Goal: Information Seeking & Learning: Check status

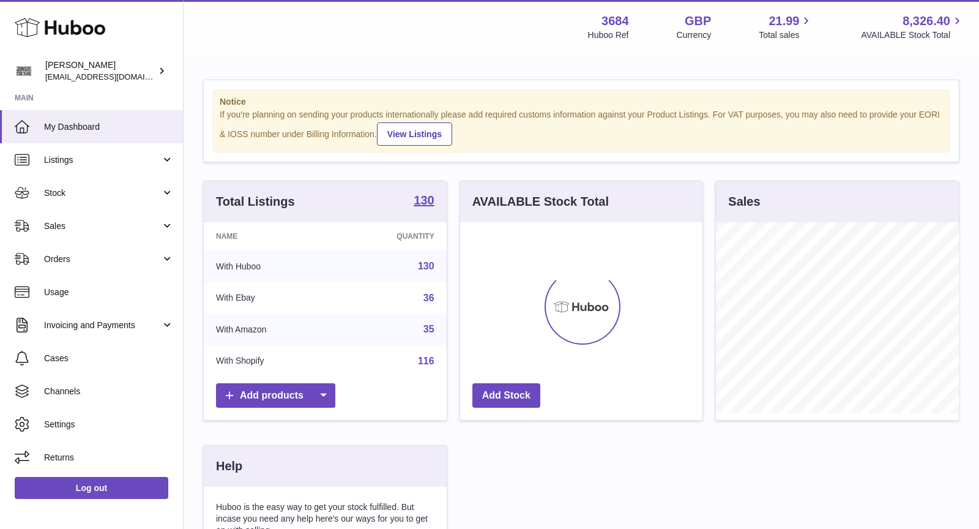
scroll to position [190, 243]
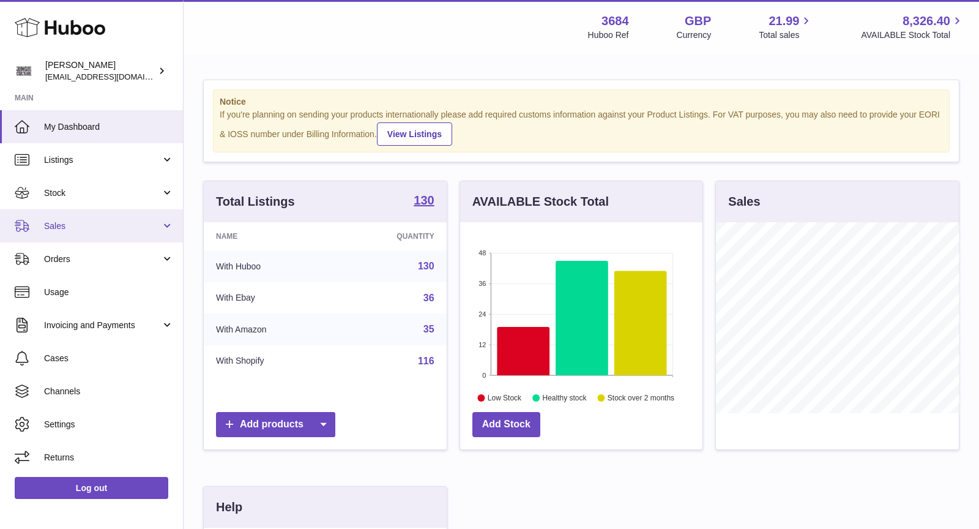
click at [81, 228] on span "Sales" at bounding box center [102, 226] width 117 height 12
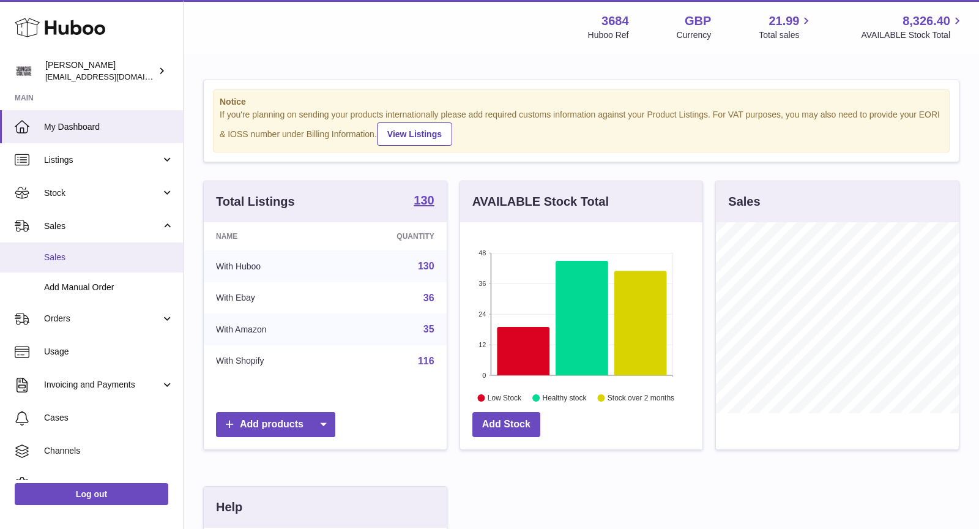
click at [85, 261] on span "Sales" at bounding box center [109, 258] width 130 height 12
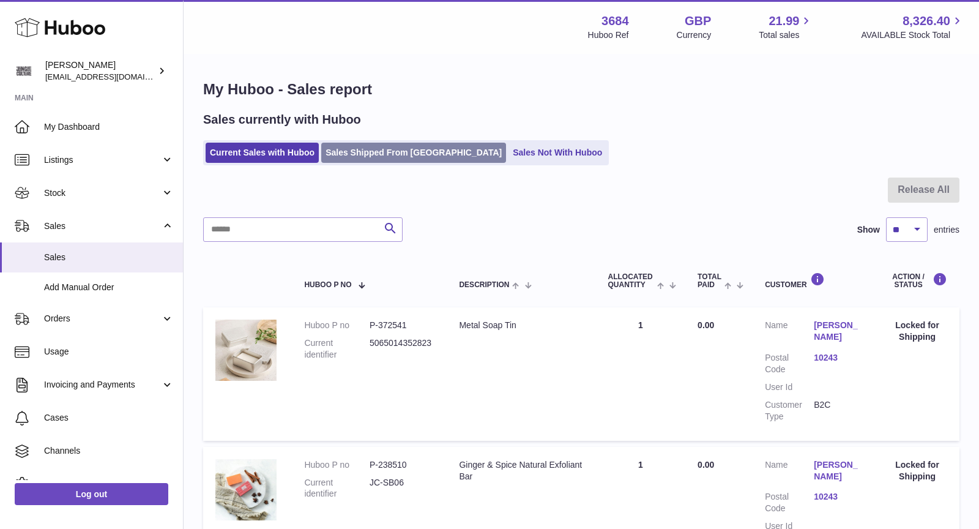
click at [386, 148] on link "Sales Shipped From [GEOGRAPHIC_DATA]" at bounding box center [413, 153] width 185 height 20
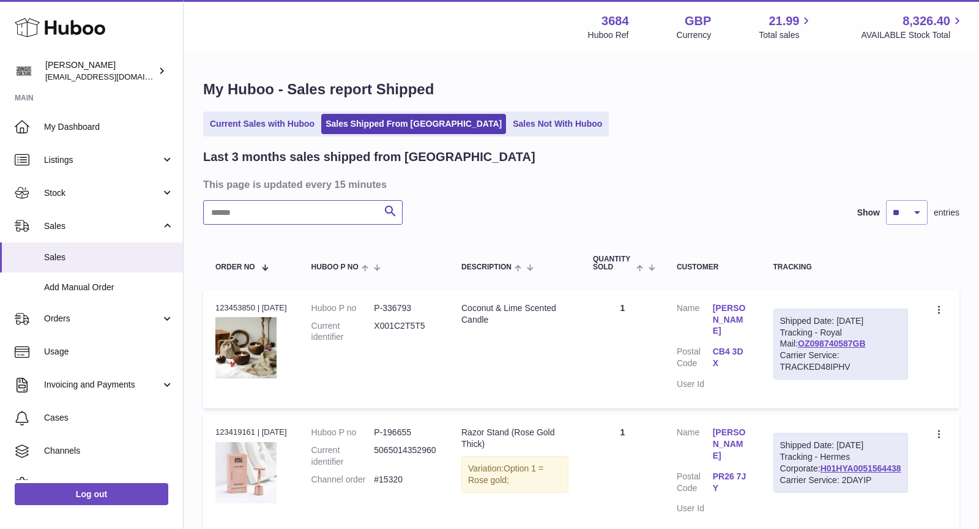
click at [325, 215] on input "text" at bounding box center [303, 212] width 200 height 24
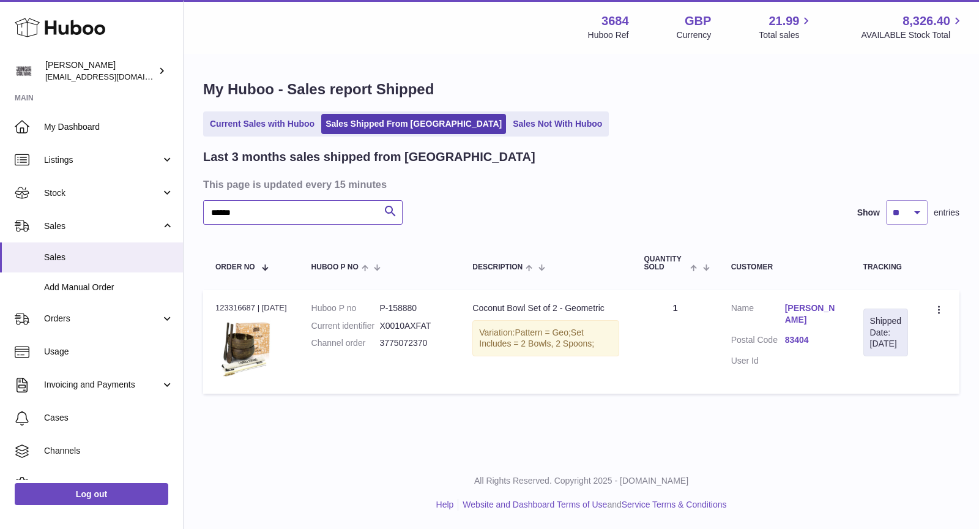
drag, startPoint x: 289, startPoint y: 212, endPoint x: 181, endPoint y: 207, distance: 107.8
click at [181, 207] on div "Huboo Christopher Chalk theinternationalventure@gmail.com Main My Dashboard Lis…" at bounding box center [489, 264] width 979 height 529
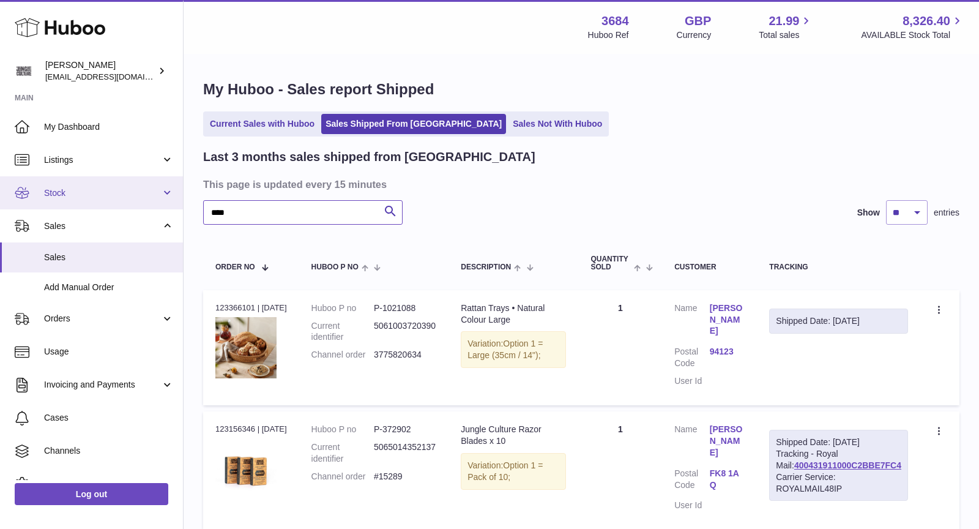
drag, startPoint x: 279, startPoint y: 220, endPoint x: 161, endPoint y: 202, distance: 119.5
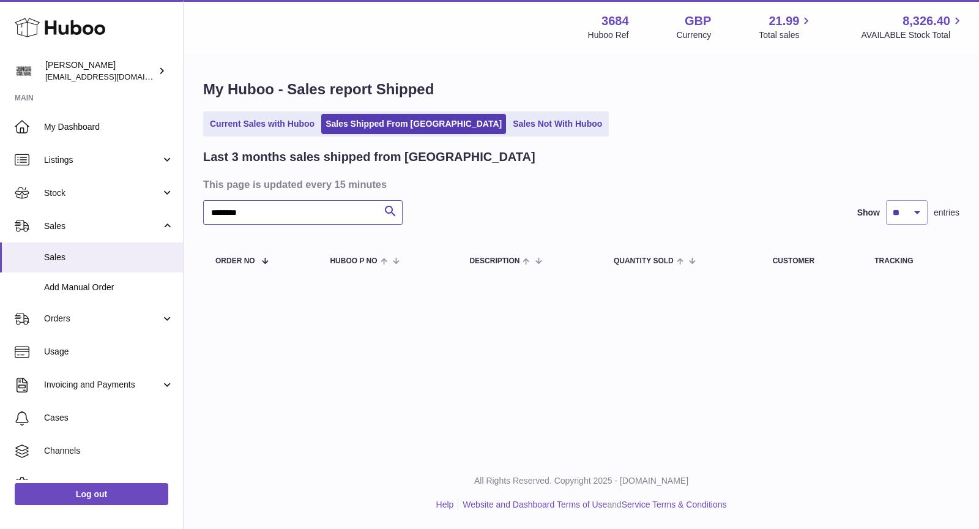
type input "********"
click at [278, 124] on link "Current Sales with Huboo" at bounding box center [262, 124] width 113 height 20
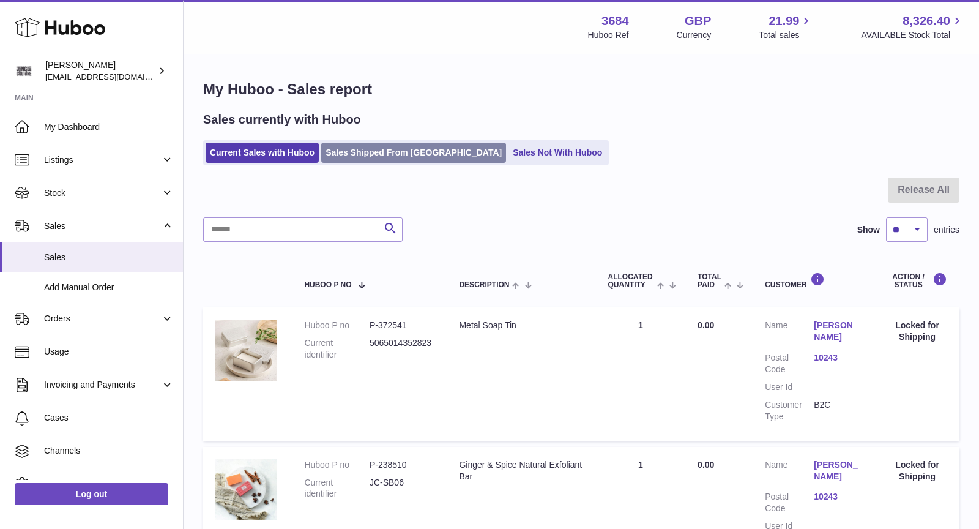
click at [344, 156] on link "Sales Shipped From Huboo" at bounding box center [413, 153] width 185 height 20
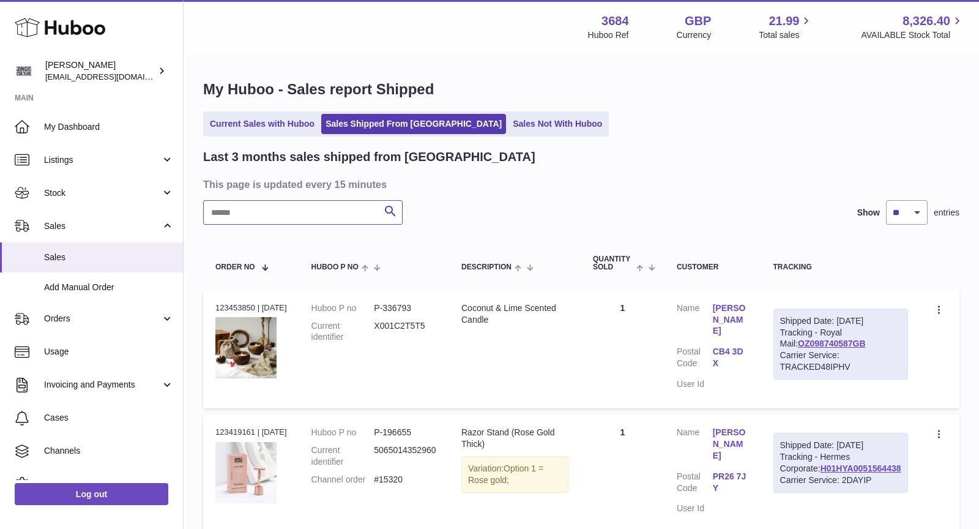
click at [278, 214] on input "text" at bounding box center [303, 212] width 200 height 24
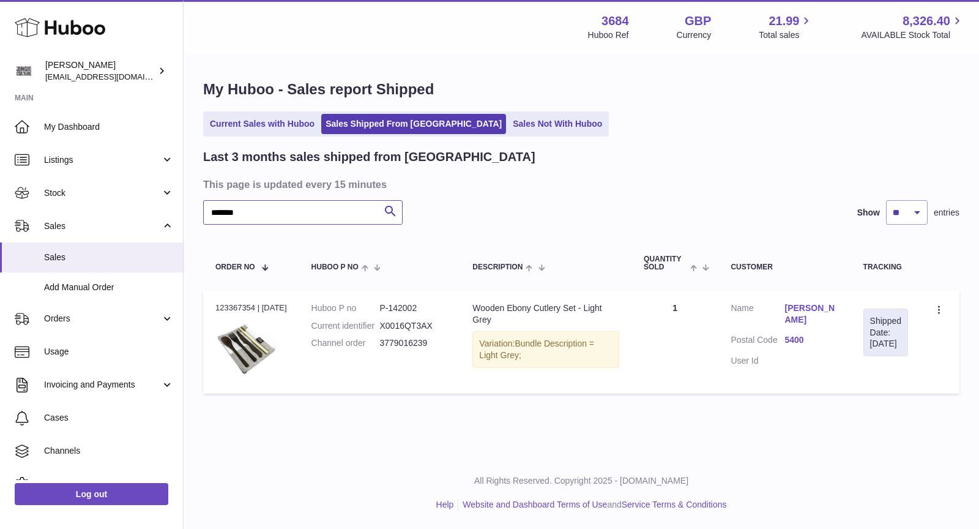
type input "*******"
click at [253, 122] on link "Current Sales with Huboo" at bounding box center [262, 124] width 113 height 20
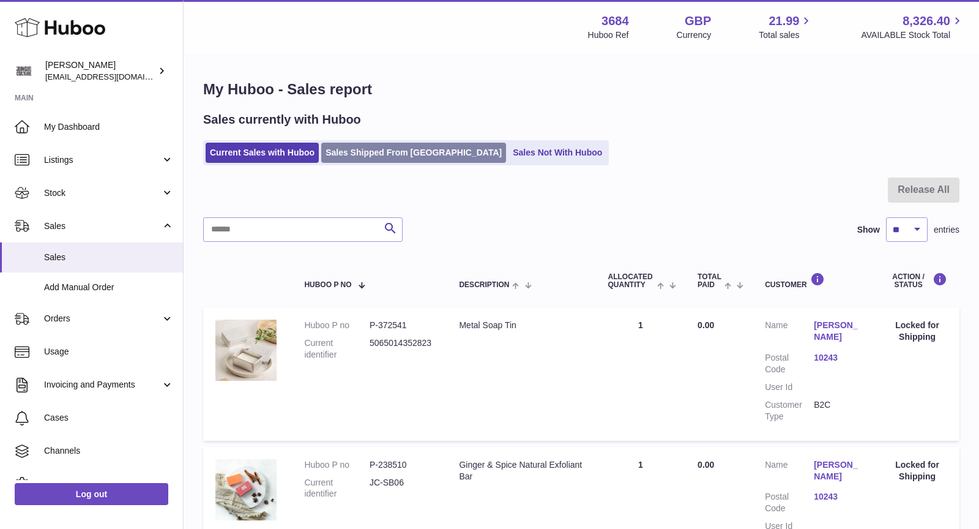
click at [399, 161] on link "Sales Shipped From [GEOGRAPHIC_DATA]" at bounding box center [413, 153] width 185 height 20
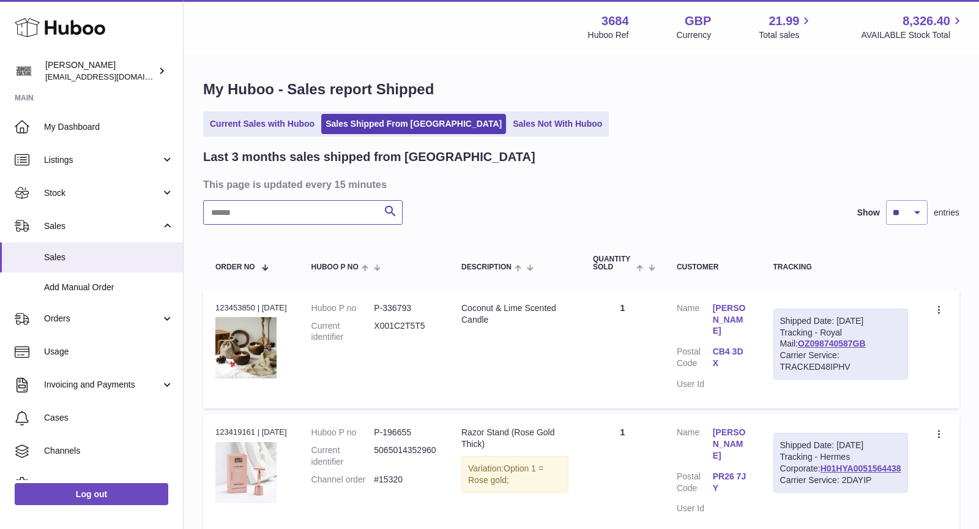
click at [308, 222] on input "text" at bounding box center [303, 212] width 200 height 24
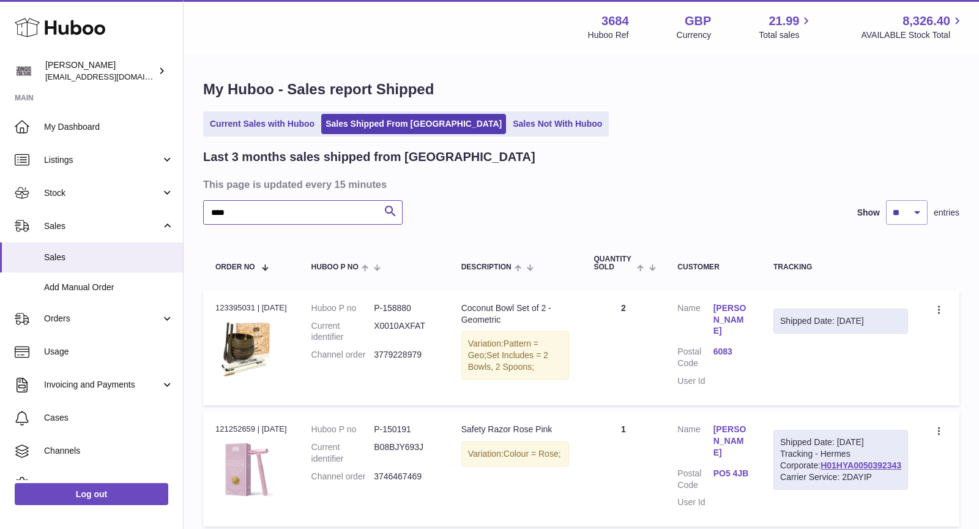
type input "****"
click at [509, 124] on link "Sales Not With Huboo" at bounding box center [558, 124] width 98 height 20
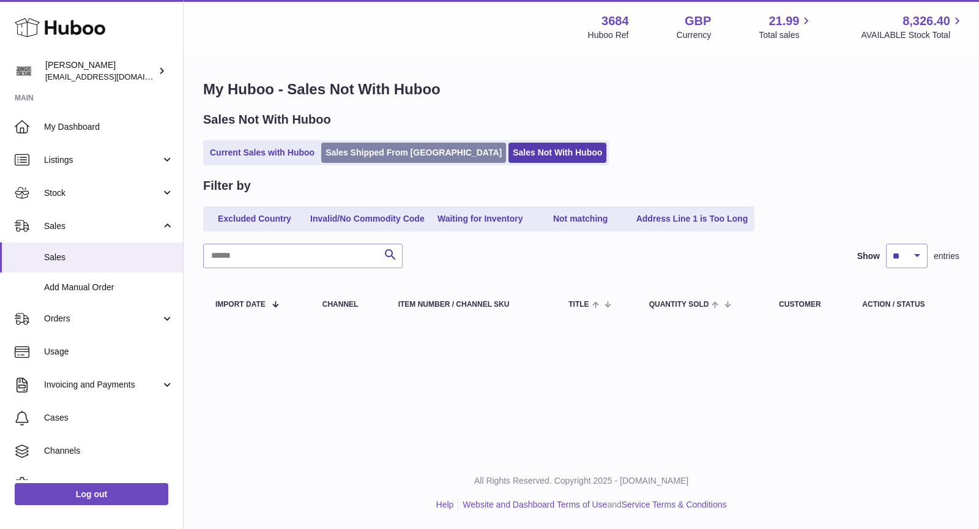
click at [365, 148] on link "Sales Shipped From [GEOGRAPHIC_DATA]" at bounding box center [413, 153] width 185 height 20
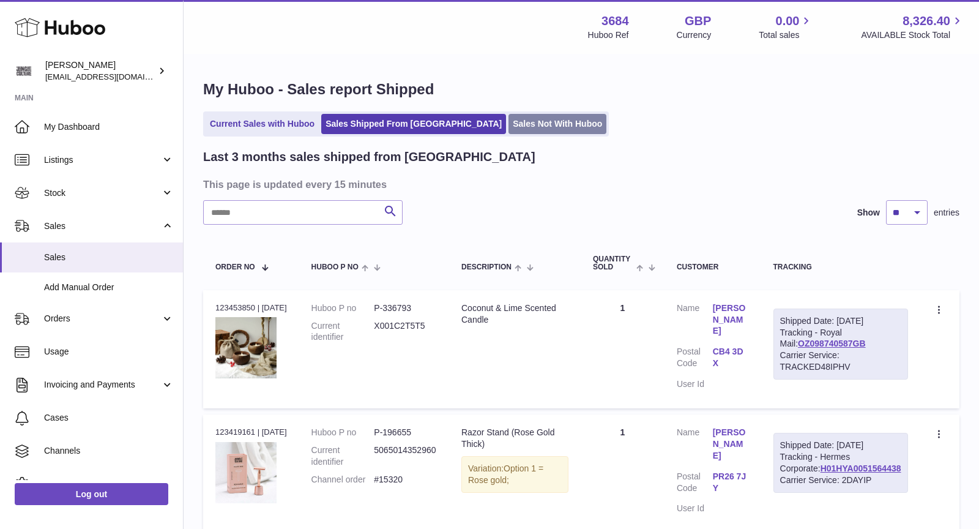
click at [509, 124] on link "Sales Not With Huboo" at bounding box center [558, 124] width 98 height 20
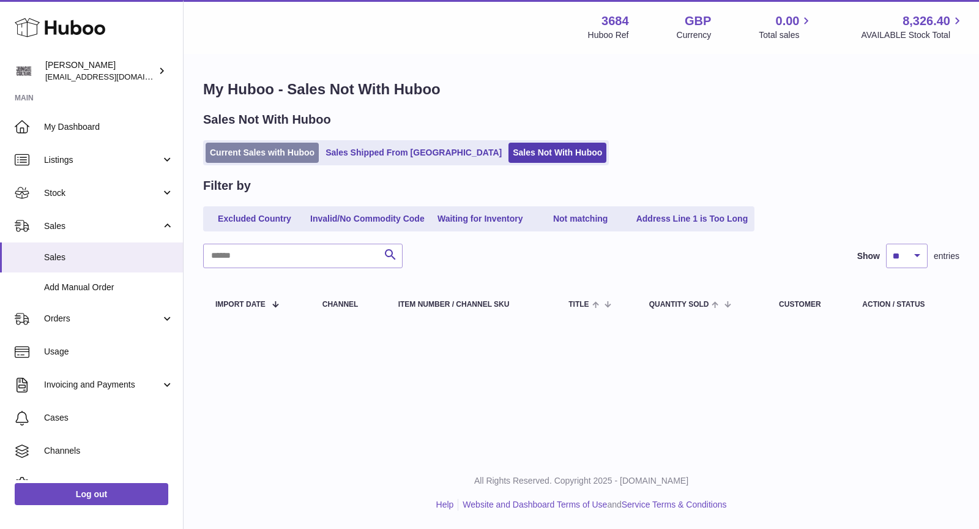
click at [285, 157] on link "Current Sales with Huboo" at bounding box center [262, 153] width 113 height 20
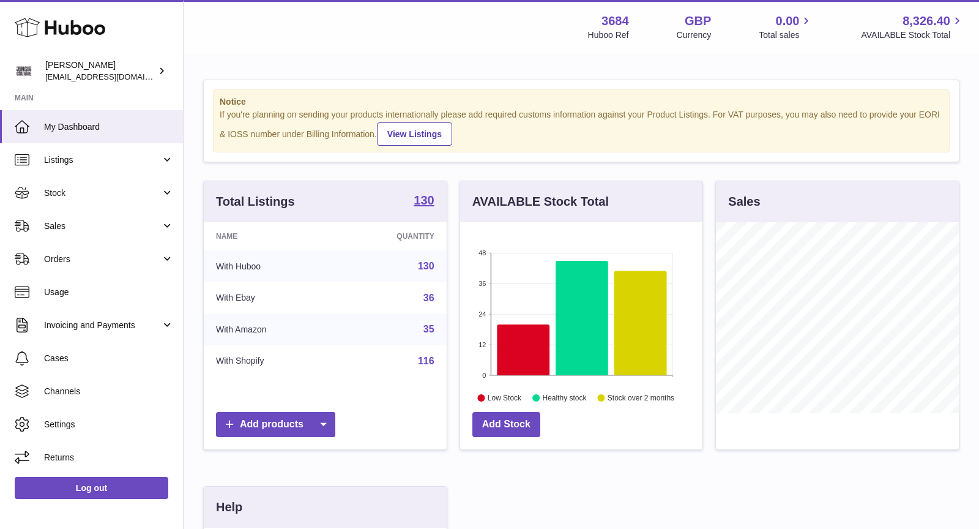
scroll to position [190, 243]
click at [95, 219] on link "Sales" at bounding box center [91, 225] width 183 height 33
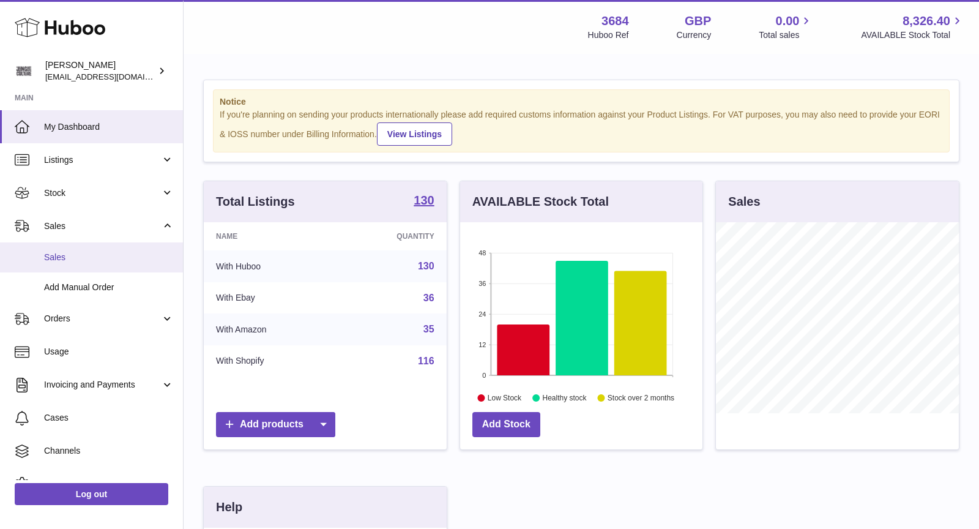
click at [95, 252] on span "Sales" at bounding box center [109, 258] width 130 height 12
